Goal: Task Accomplishment & Management: Use online tool/utility

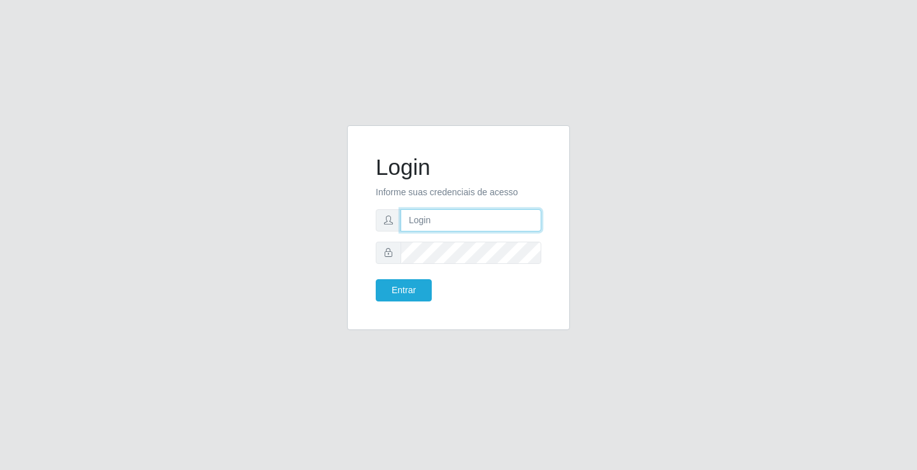
click at [433, 218] on input "text" at bounding box center [470, 220] width 141 height 22
type input "zivaneide@ideal"
click at [376, 279] on button "Entrar" at bounding box center [404, 290] width 56 height 22
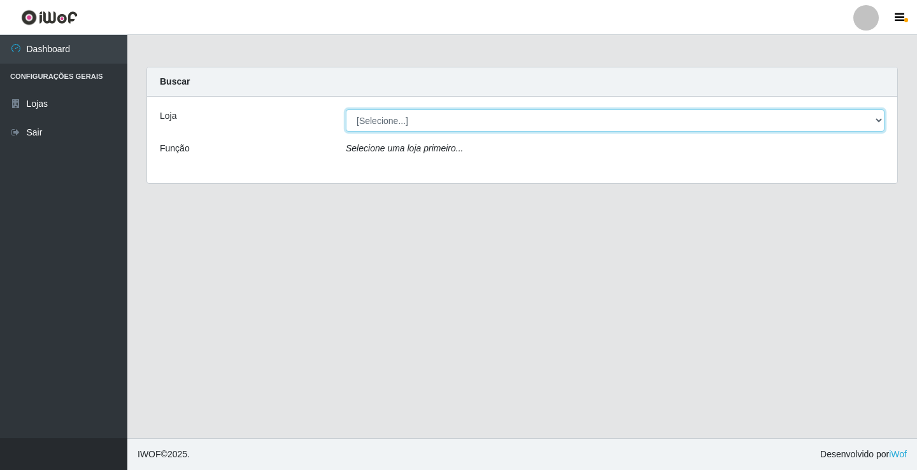
click at [374, 115] on select "[Selecione...] Ideal - Conceição" at bounding box center [615, 121] width 539 height 22
select select "231"
click at [346, 110] on select "[Selecione...] Ideal - Conceição" at bounding box center [615, 121] width 539 height 22
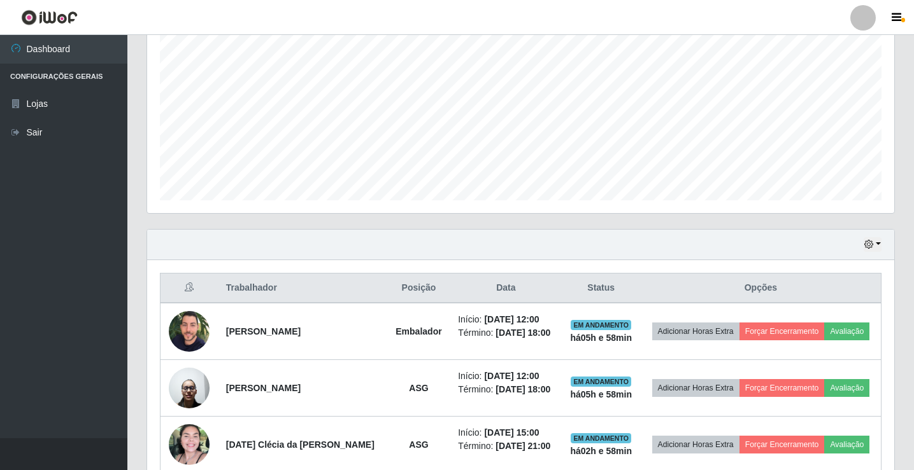
scroll to position [318, 0]
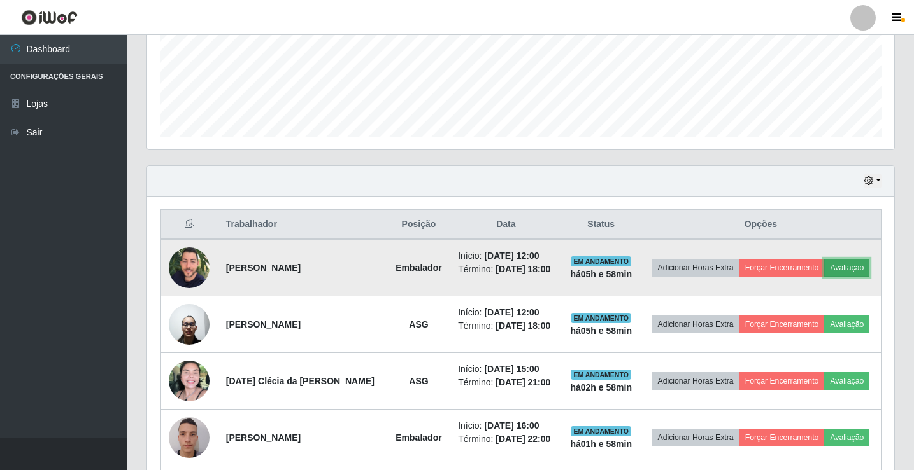
click at [844, 266] on button "Avaliação" at bounding box center [846, 268] width 45 height 18
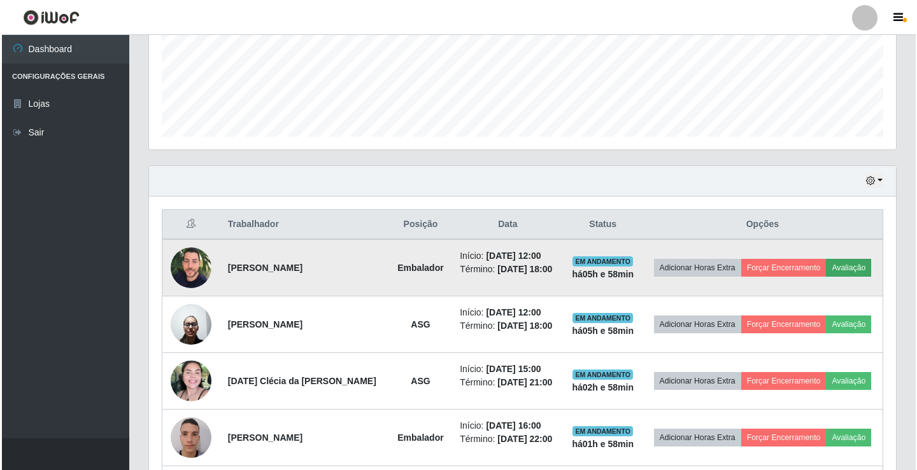
scroll to position [264, 740]
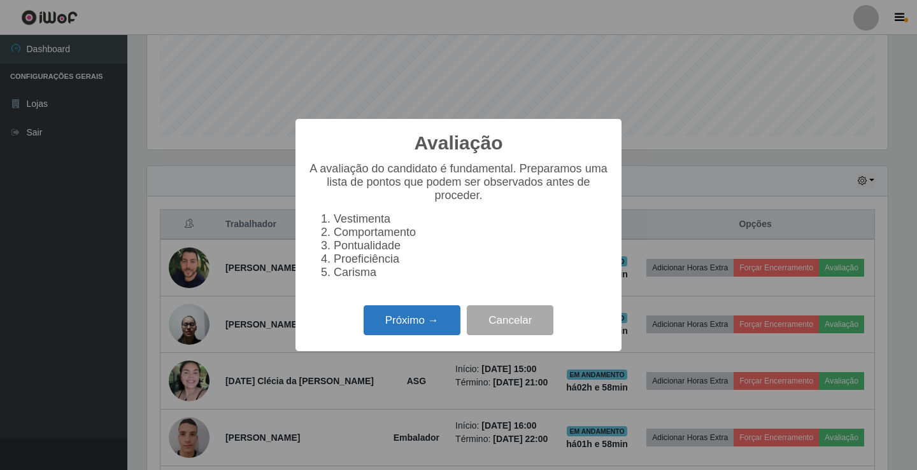
click at [418, 321] on button "Próximo →" at bounding box center [412, 321] width 97 height 30
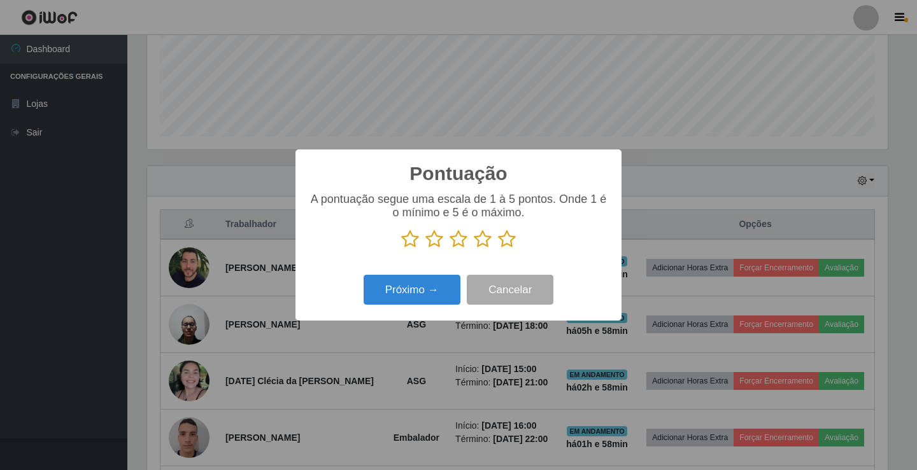
scroll to position [636392, 635915]
click at [507, 242] on icon at bounding box center [507, 239] width 18 height 19
click at [498, 249] on input "radio" at bounding box center [498, 249] width 0 height 0
click at [427, 290] on button "Próximo →" at bounding box center [412, 290] width 97 height 30
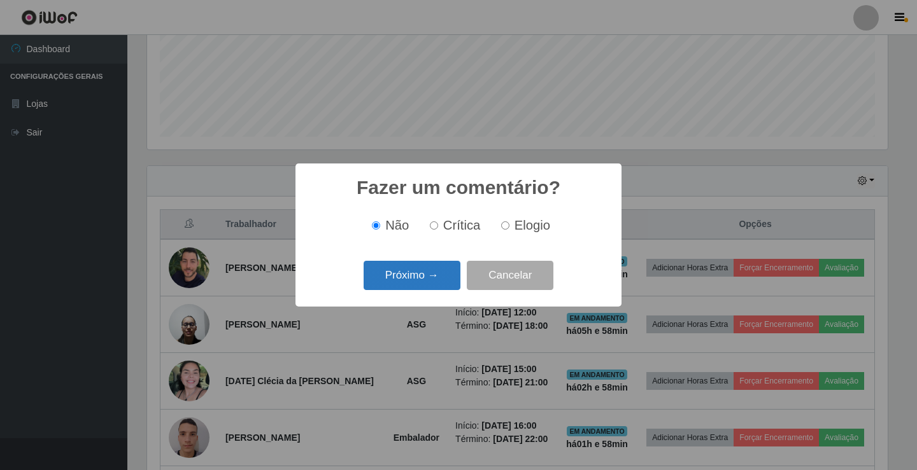
click at [446, 282] on button "Próximo →" at bounding box center [412, 276] width 97 height 30
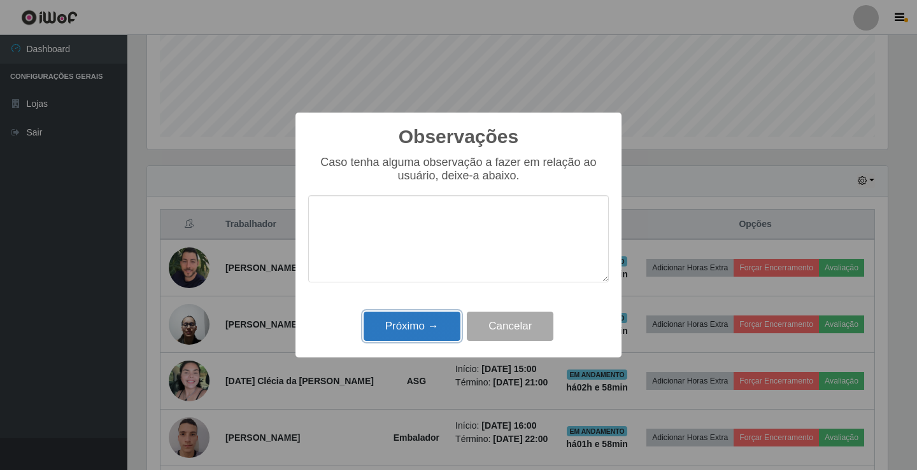
click at [418, 318] on button "Próximo →" at bounding box center [412, 327] width 97 height 30
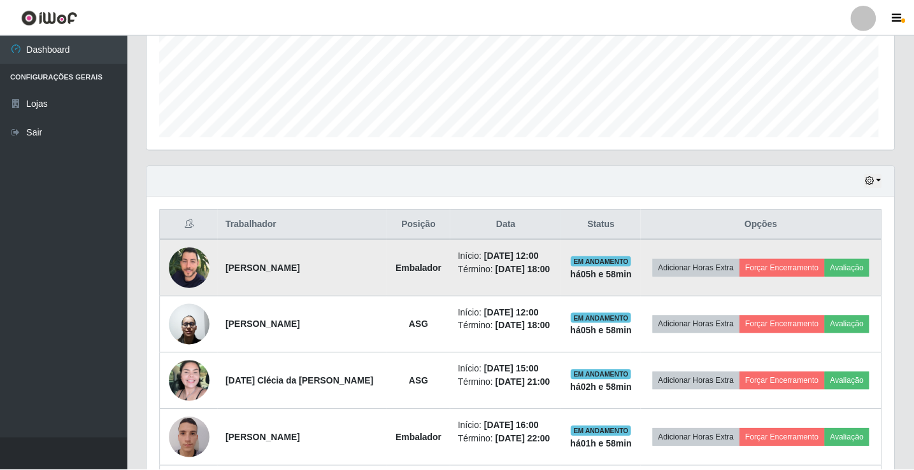
scroll to position [264, 747]
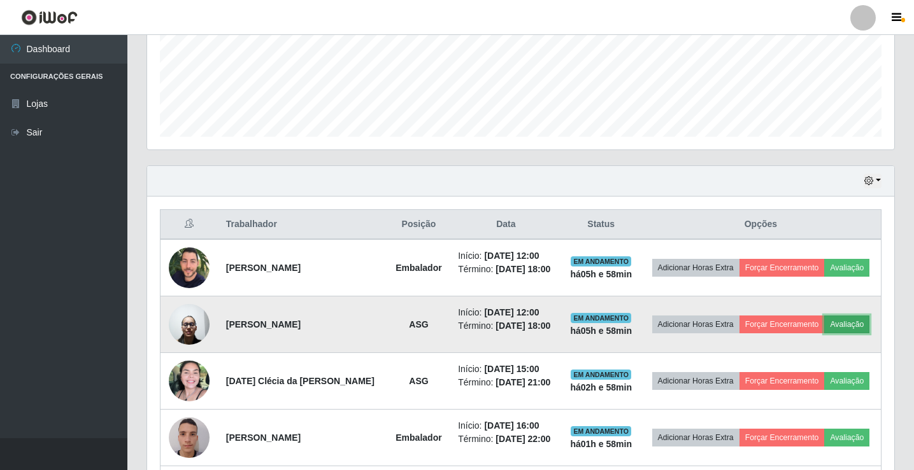
click at [849, 332] on button "Avaliação" at bounding box center [846, 325] width 45 height 18
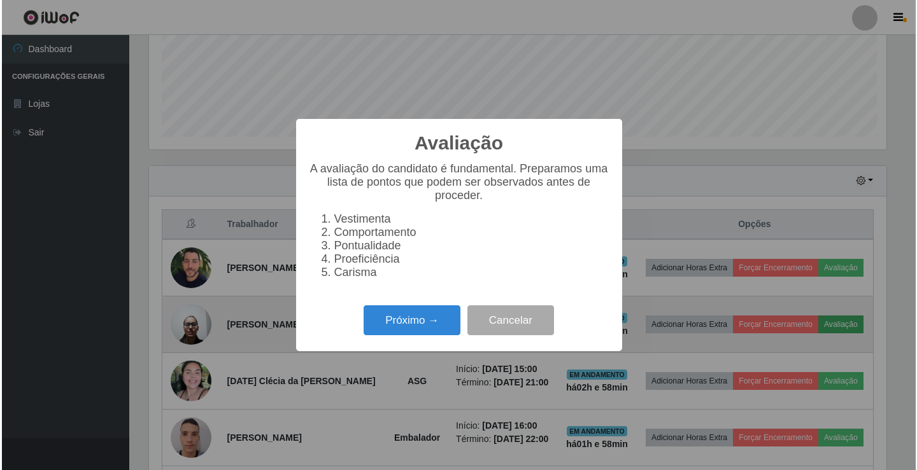
scroll to position [264, 740]
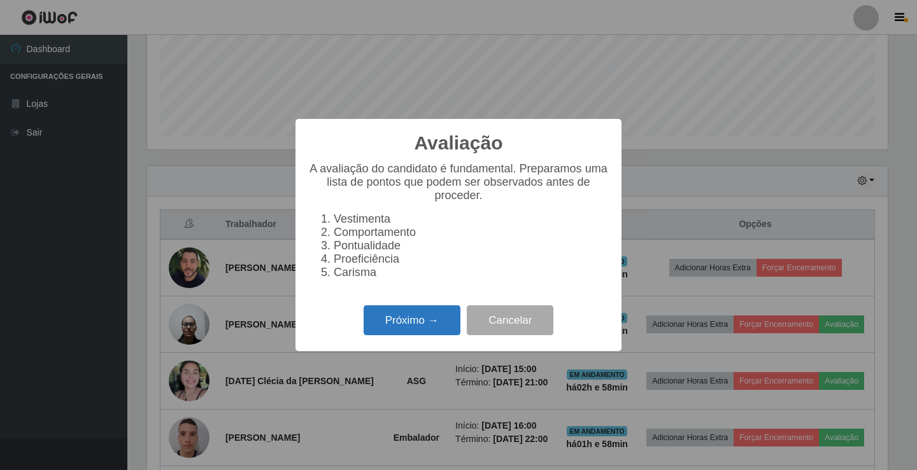
click at [408, 325] on button "Próximo →" at bounding box center [412, 321] width 97 height 30
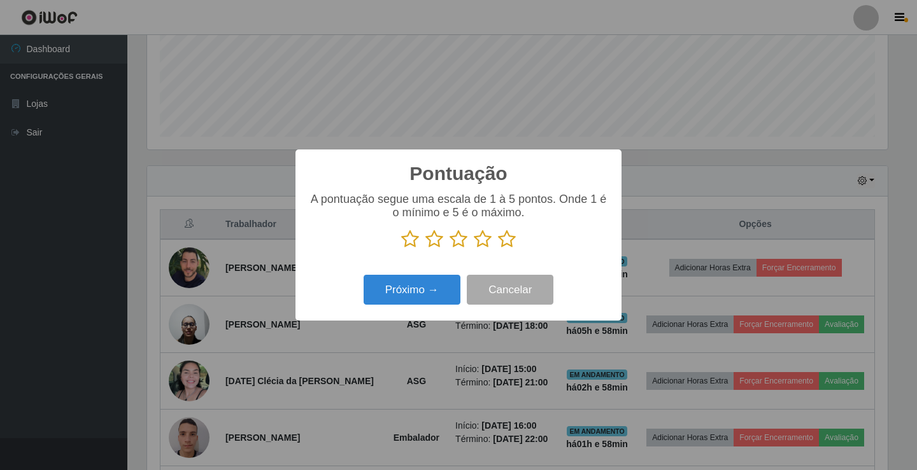
scroll to position [636392, 635915]
click at [508, 236] on icon at bounding box center [507, 239] width 18 height 19
click at [498, 249] on input "radio" at bounding box center [498, 249] width 0 height 0
click at [429, 296] on button "Próximo →" at bounding box center [412, 290] width 97 height 30
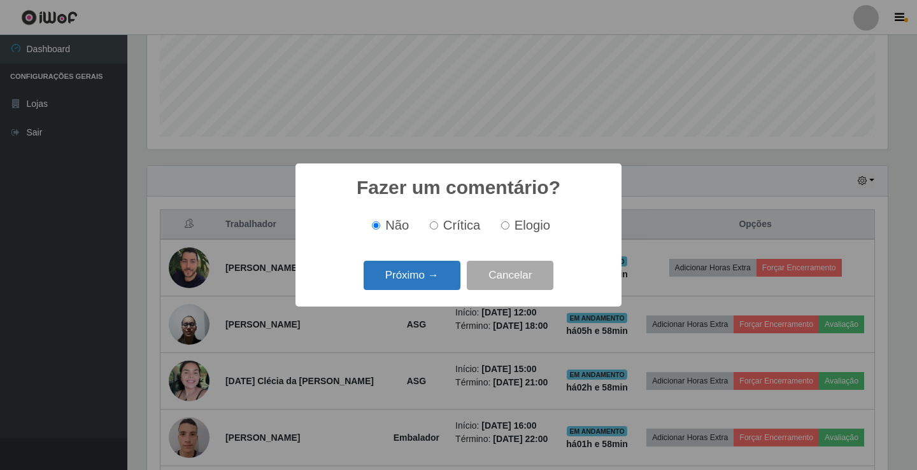
click at [411, 284] on button "Próximo →" at bounding box center [412, 276] width 97 height 30
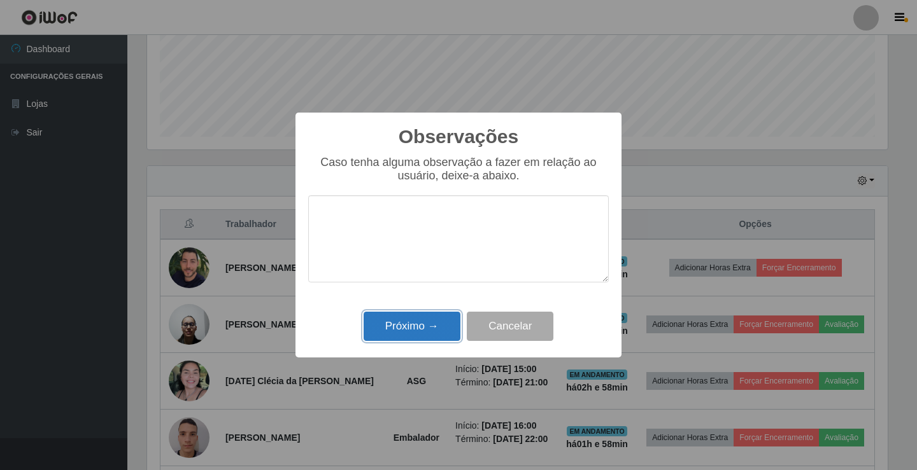
click at [411, 321] on button "Próximo →" at bounding box center [412, 327] width 97 height 30
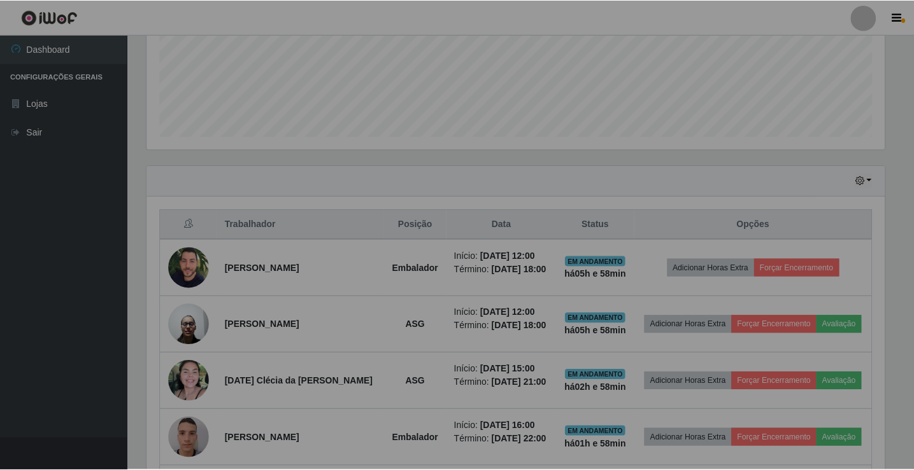
scroll to position [264, 747]
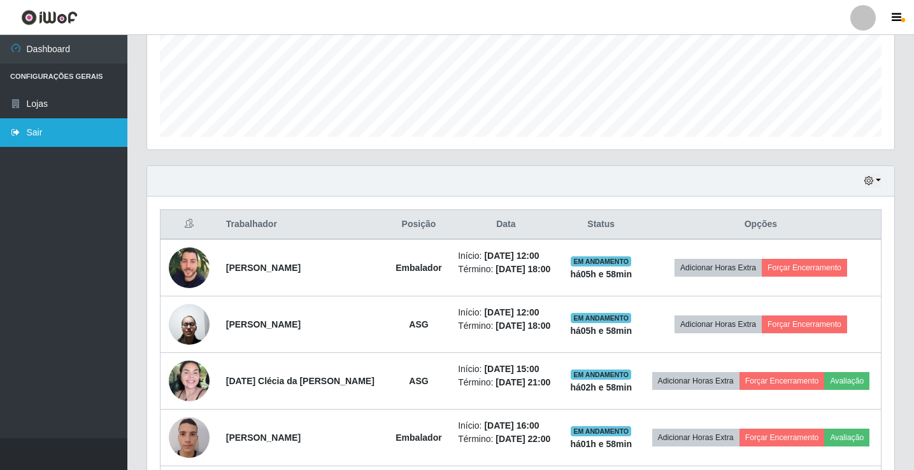
click at [25, 131] on link "Sair" at bounding box center [63, 132] width 127 height 29
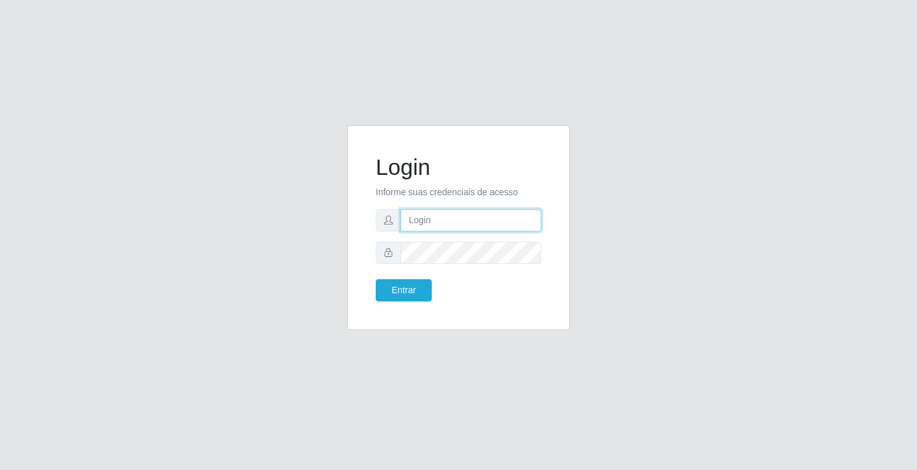
click at [442, 214] on input "text" at bounding box center [470, 220] width 141 height 22
type input "zivaneide@ideal"
click at [376, 279] on button "Entrar" at bounding box center [404, 290] width 56 height 22
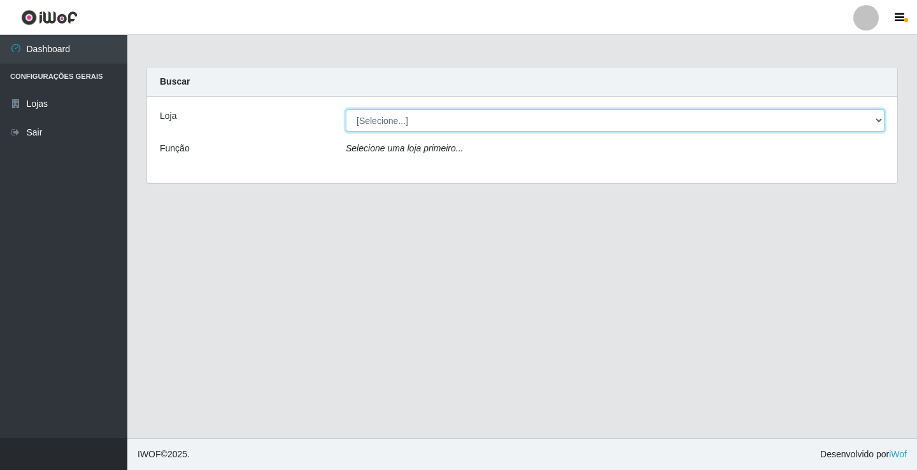
click at [882, 118] on select "[Selecione...] Ideal - Conceição" at bounding box center [615, 121] width 539 height 22
select select "231"
click at [346, 110] on select "[Selecione...] Ideal - Conceição" at bounding box center [615, 121] width 539 height 22
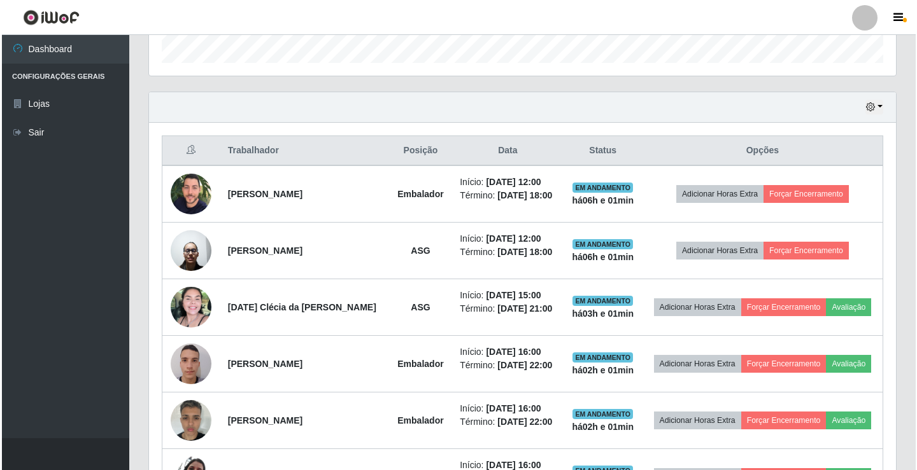
scroll to position [446, 0]
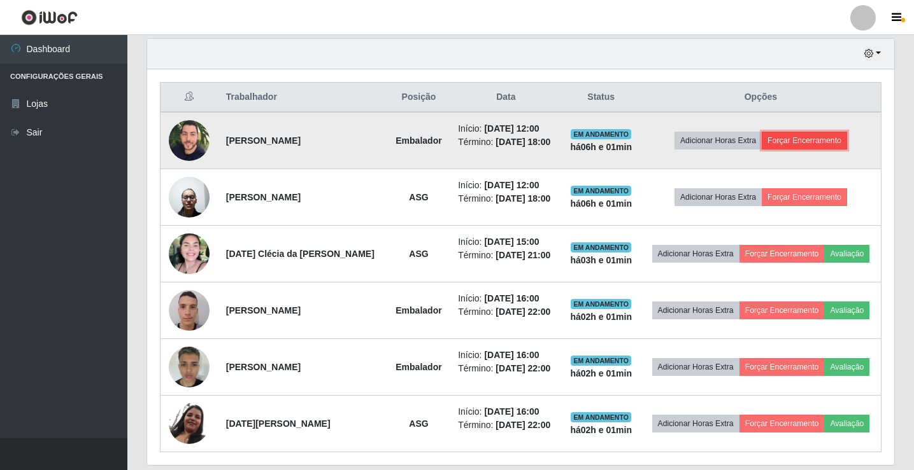
click at [803, 139] on button "Forçar Encerramento" at bounding box center [803, 141] width 85 height 18
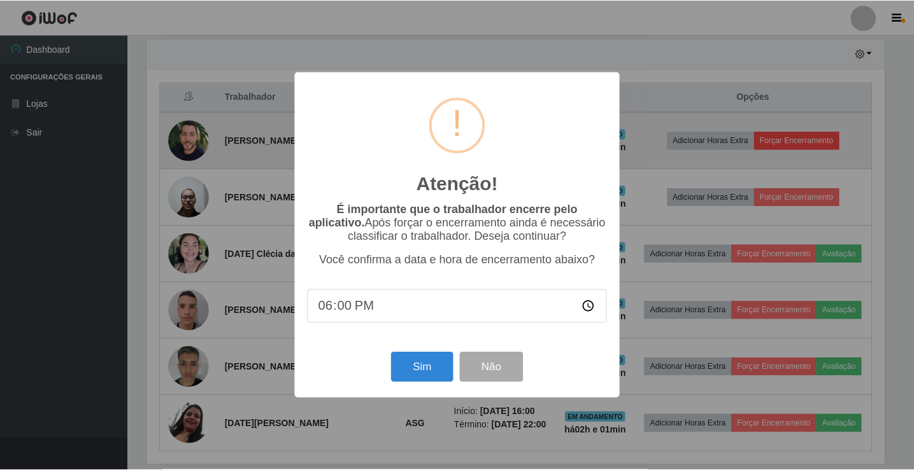
scroll to position [264, 740]
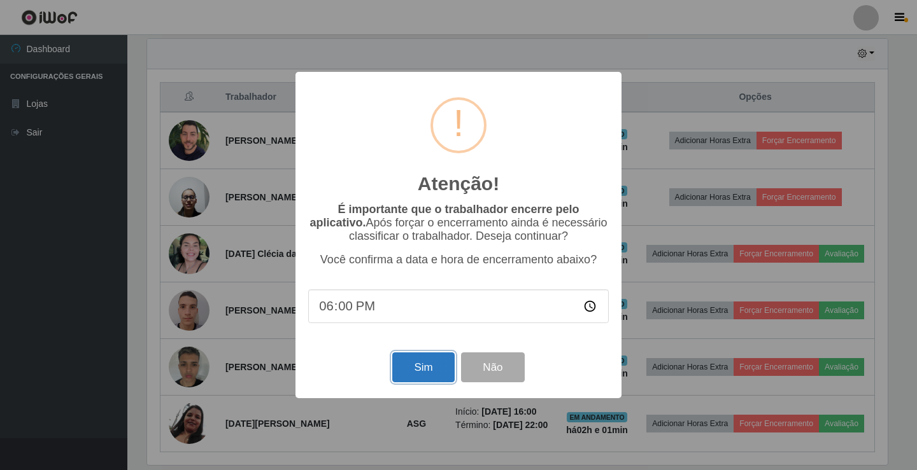
click at [425, 378] on button "Sim" at bounding box center [423, 368] width 62 height 30
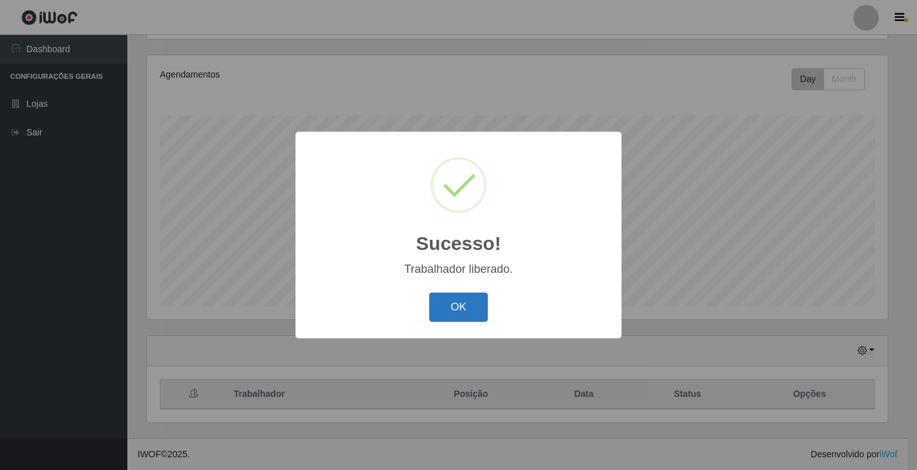
click at [469, 301] on button "OK" at bounding box center [458, 308] width 59 height 30
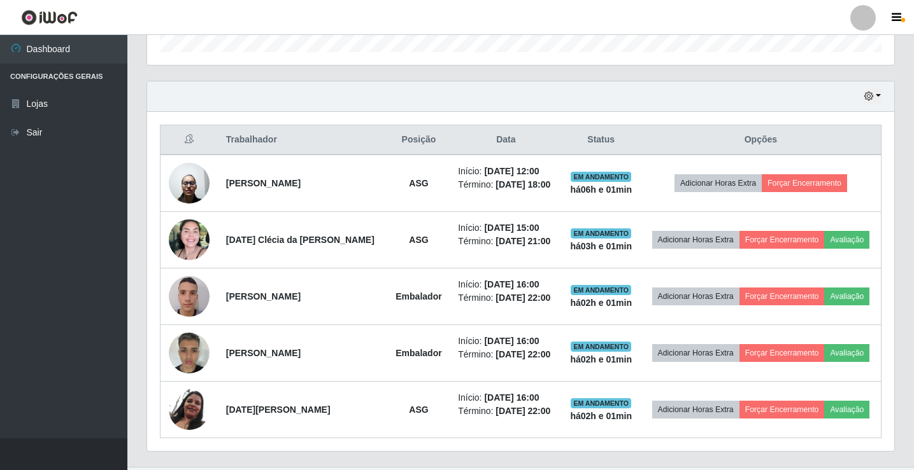
scroll to position [432, 0]
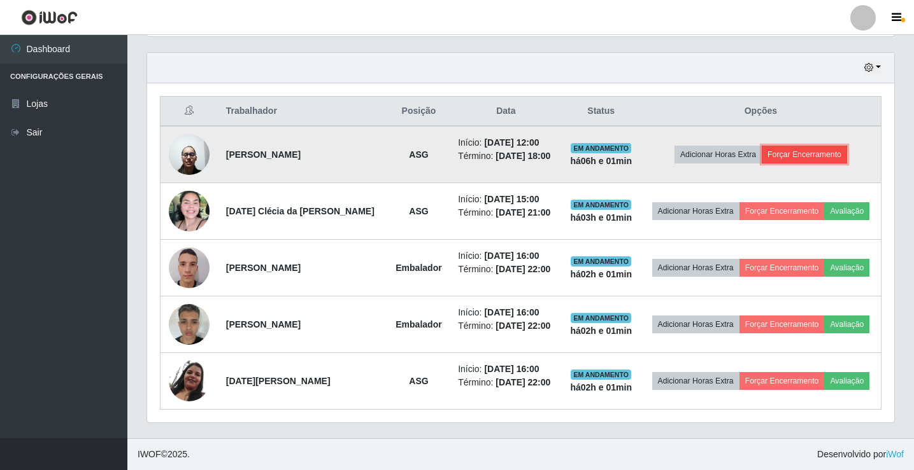
click at [778, 153] on button "Forçar Encerramento" at bounding box center [803, 155] width 85 height 18
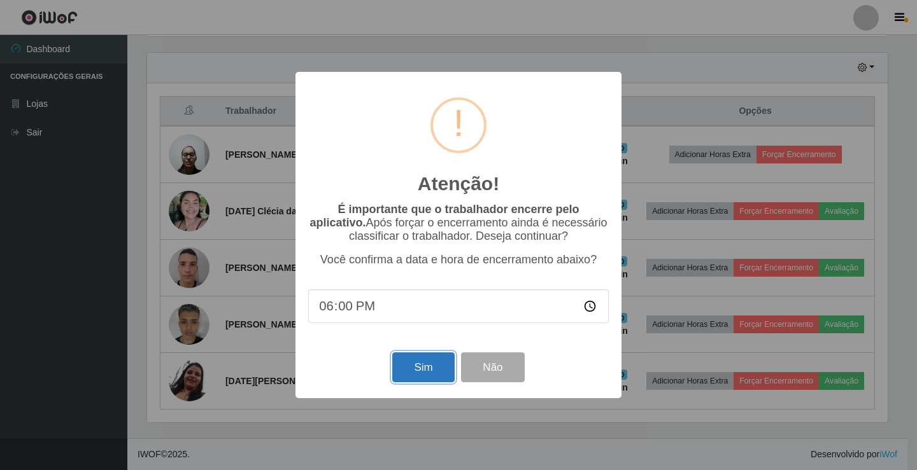
click at [414, 375] on button "Sim" at bounding box center [423, 368] width 62 height 30
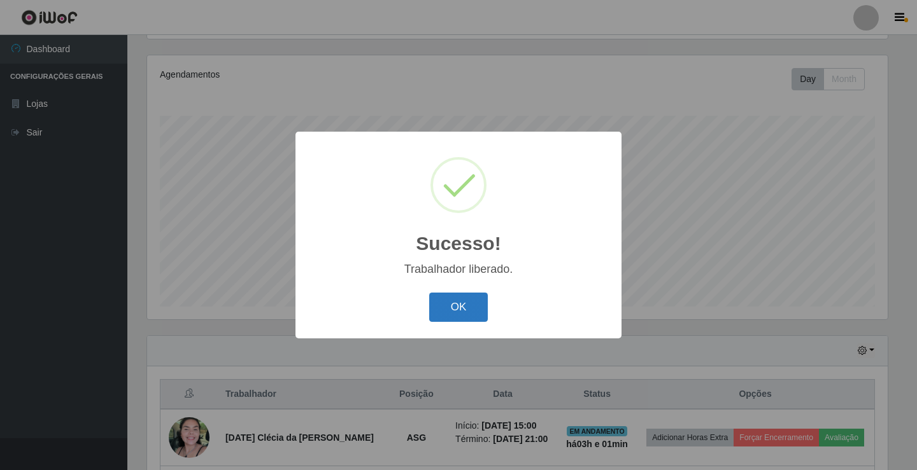
click at [456, 310] on button "OK" at bounding box center [458, 308] width 59 height 30
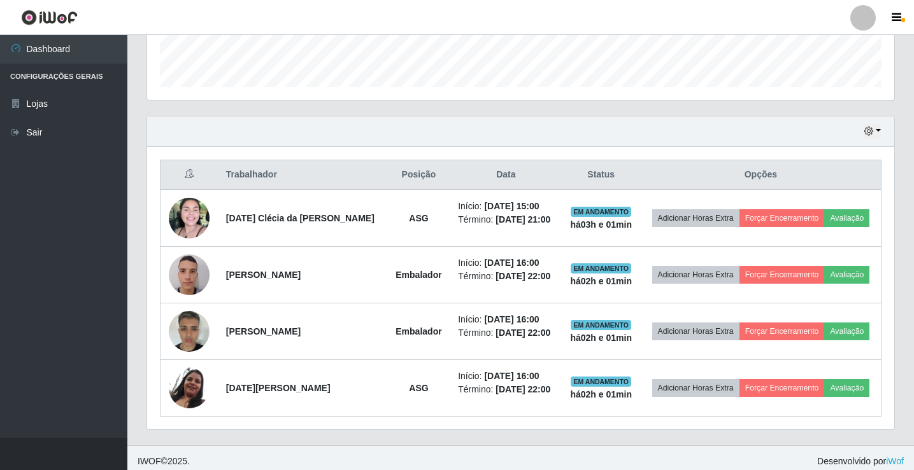
scroll to position [375, 0]
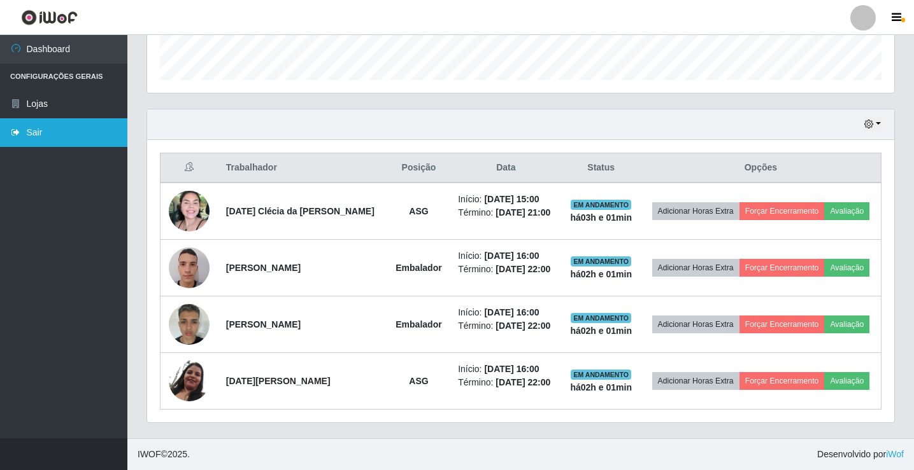
click at [26, 129] on link "Sair" at bounding box center [63, 132] width 127 height 29
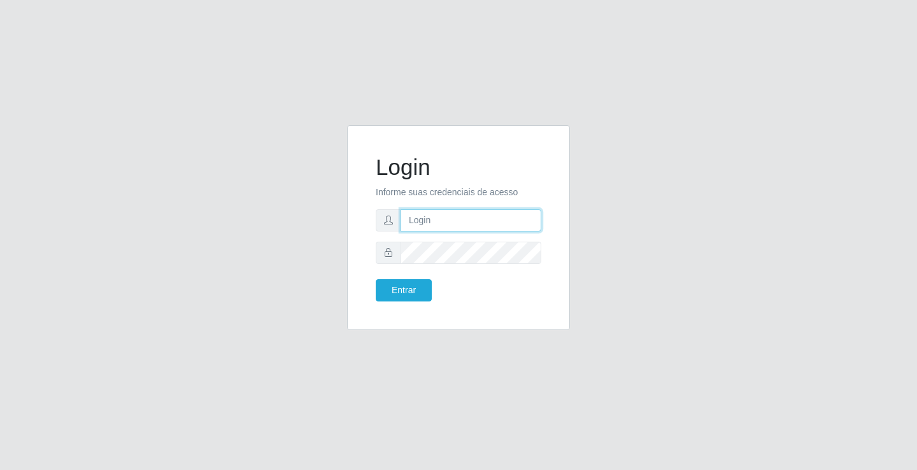
click at [425, 229] on input "text" at bounding box center [470, 220] width 141 height 22
type input "ediane@ideal"
click at [414, 286] on button "Entrar" at bounding box center [404, 290] width 56 height 22
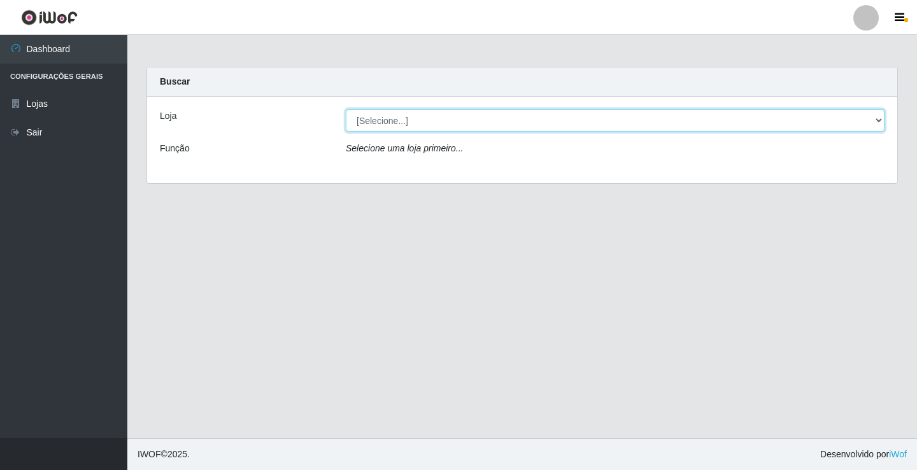
click at [402, 122] on select "[Selecione...] Ideal - Conceição" at bounding box center [615, 121] width 539 height 22
select select "231"
click at [346, 110] on select "[Selecione...] Ideal - Conceição" at bounding box center [615, 121] width 539 height 22
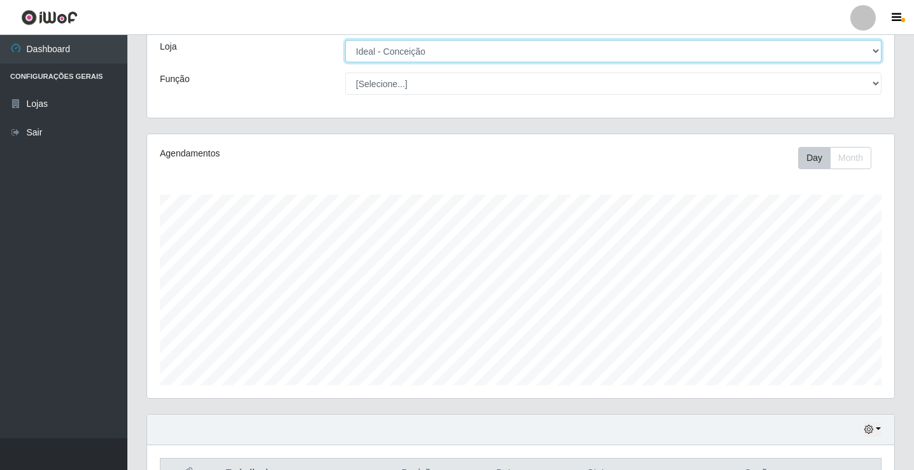
scroll to position [57, 0]
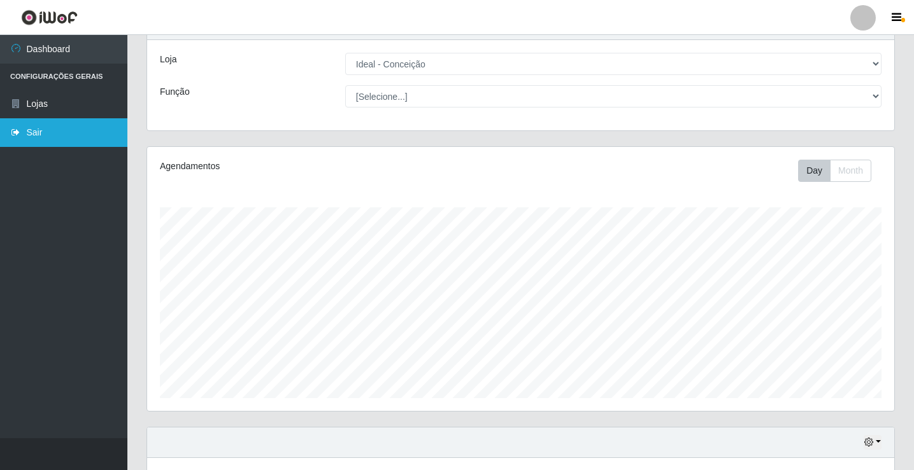
click at [69, 131] on link "Sair" at bounding box center [63, 132] width 127 height 29
